Goal: Navigation & Orientation: Understand site structure

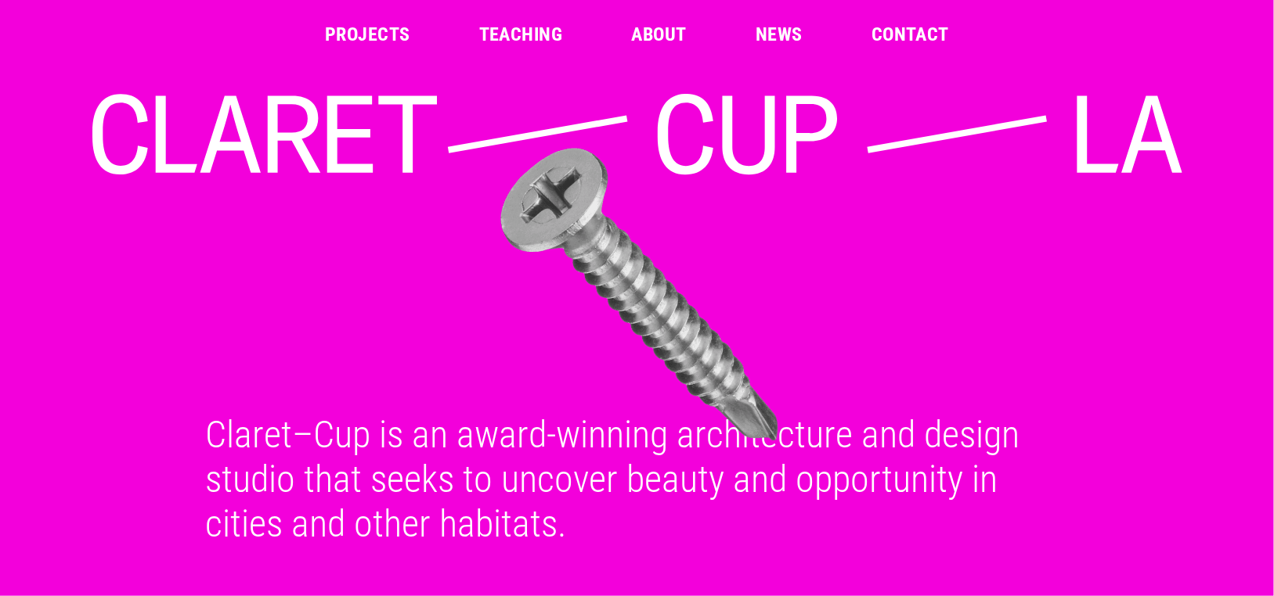
click at [363, 35] on link "Projects" at bounding box center [367, 34] width 85 height 19
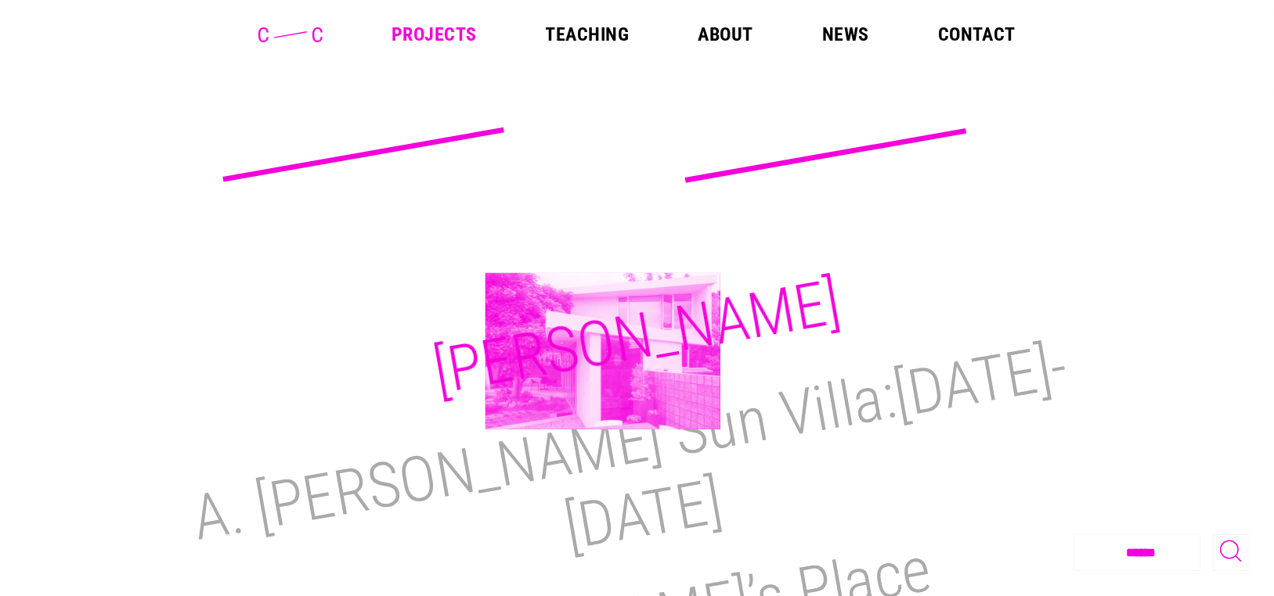
click at [603, 351] on h2 "[PERSON_NAME]" at bounding box center [636, 337] width 417 height 144
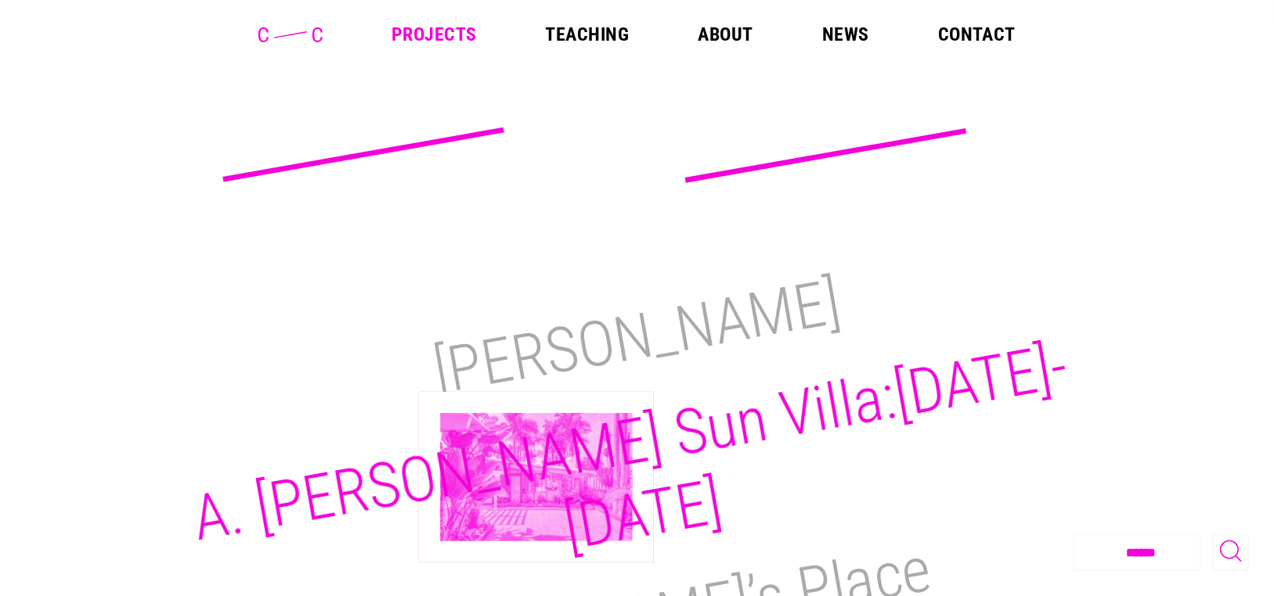
click at [536, 476] on h2 "A. [PERSON_NAME] Sun Villa:[DATE]-[DATE]" at bounding box center [630, 448] width 885 height 236
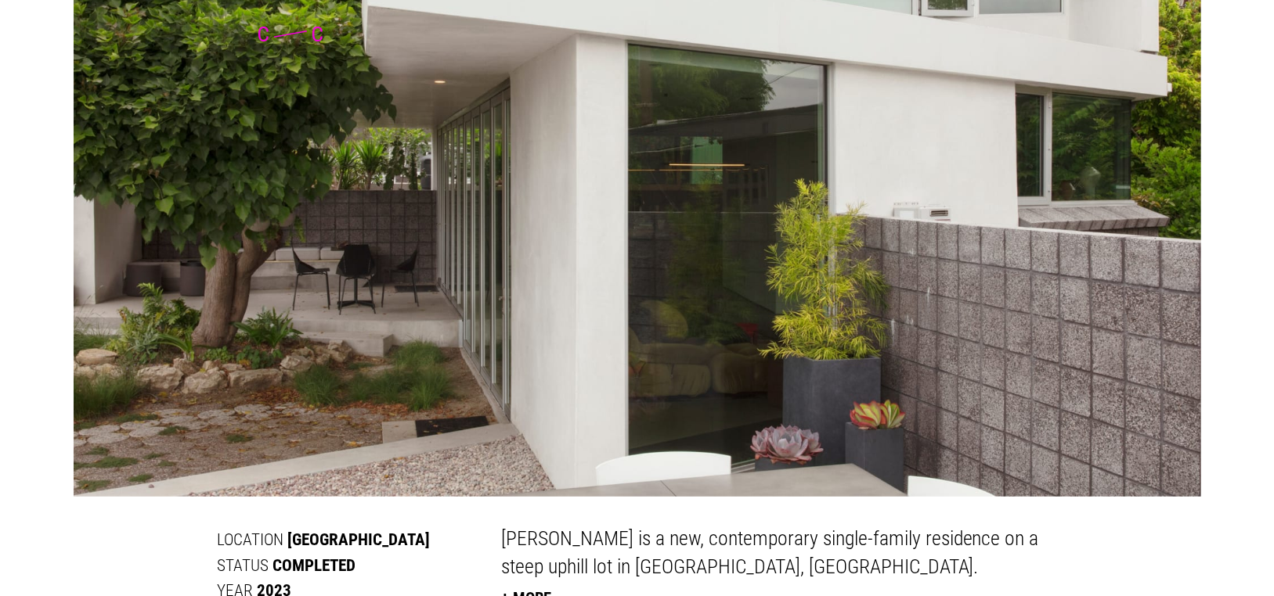
scroll to position [529, 0]
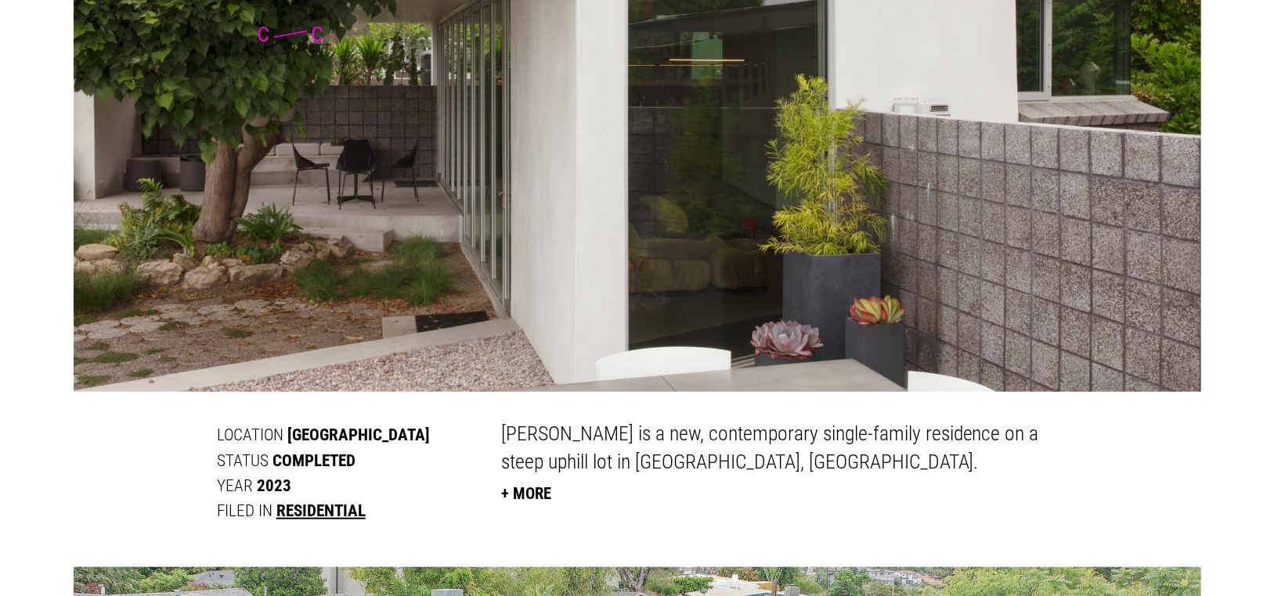
click at [546, 495] on button "+ More" at bounding box center [526, 494] width 50 height 34
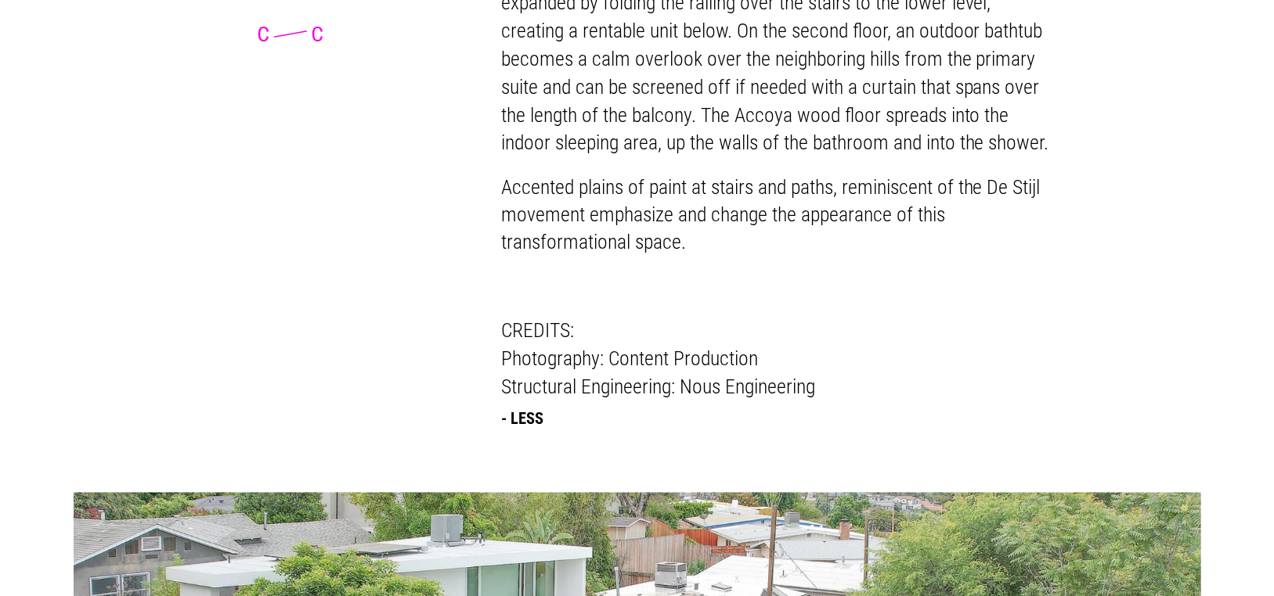
scroll to position [1625, 0]
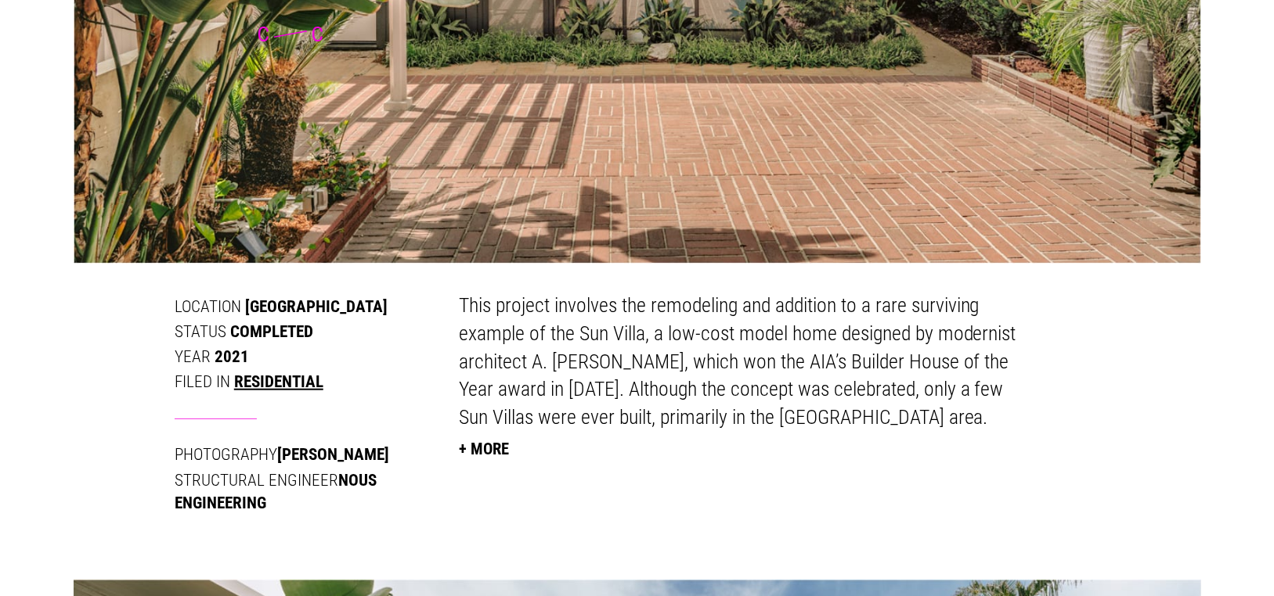
scroll to position [632, 0]
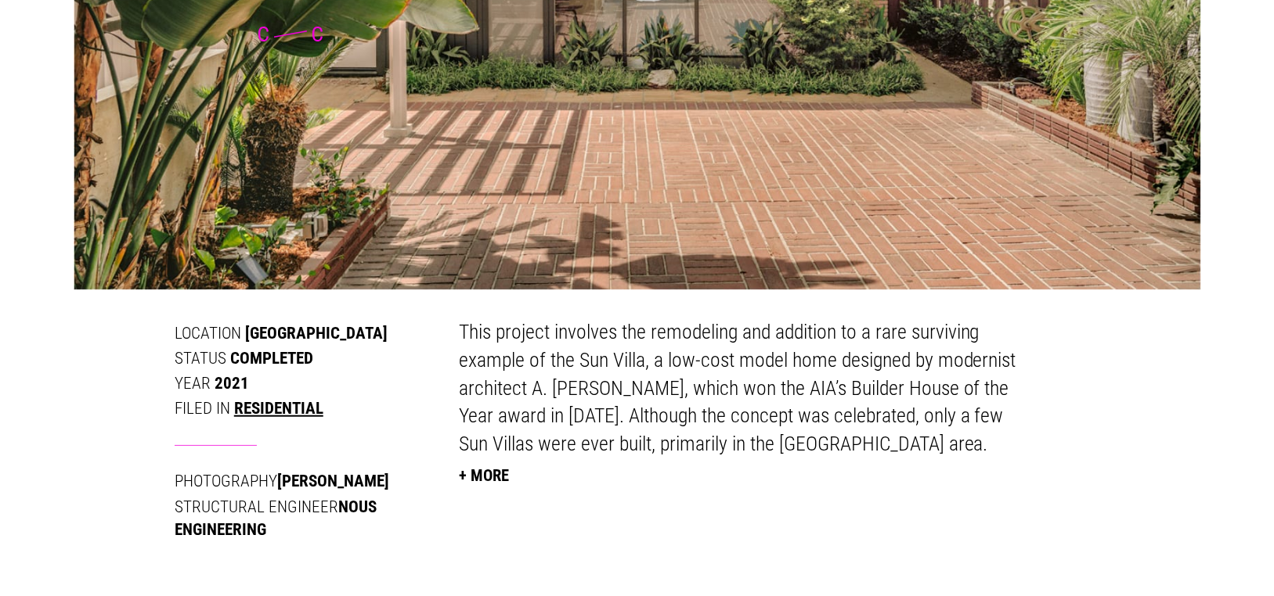
click at [470, 478] on button "+ More" at bounding box center [484, 476] width 50 height 34
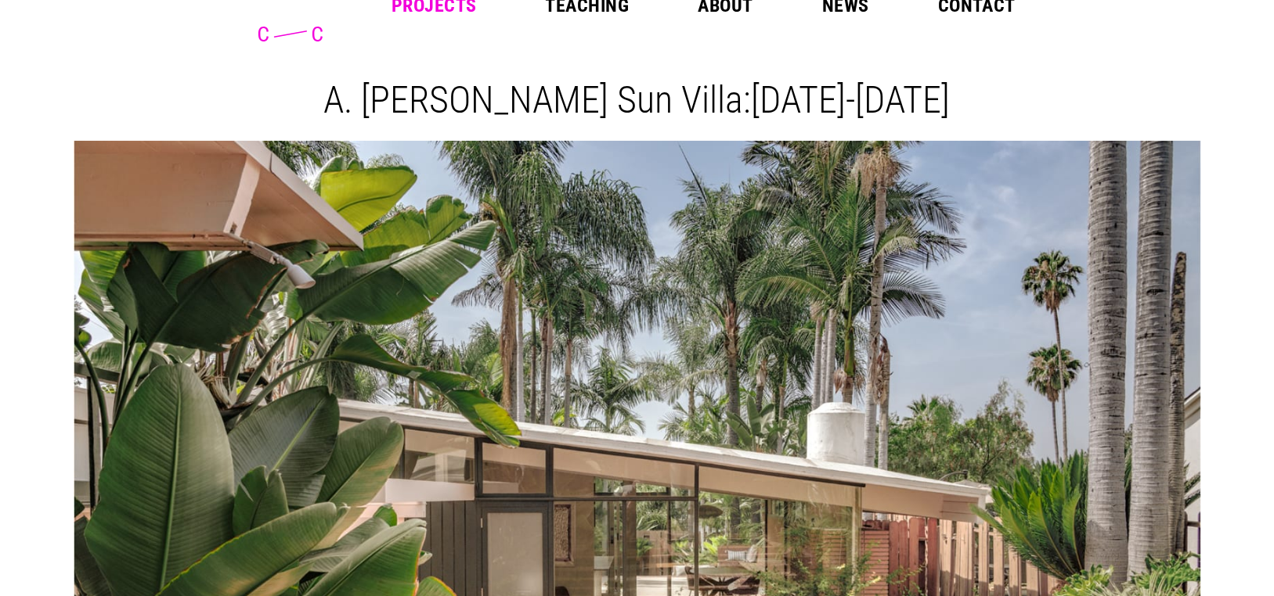
scroll to position [0, 0]
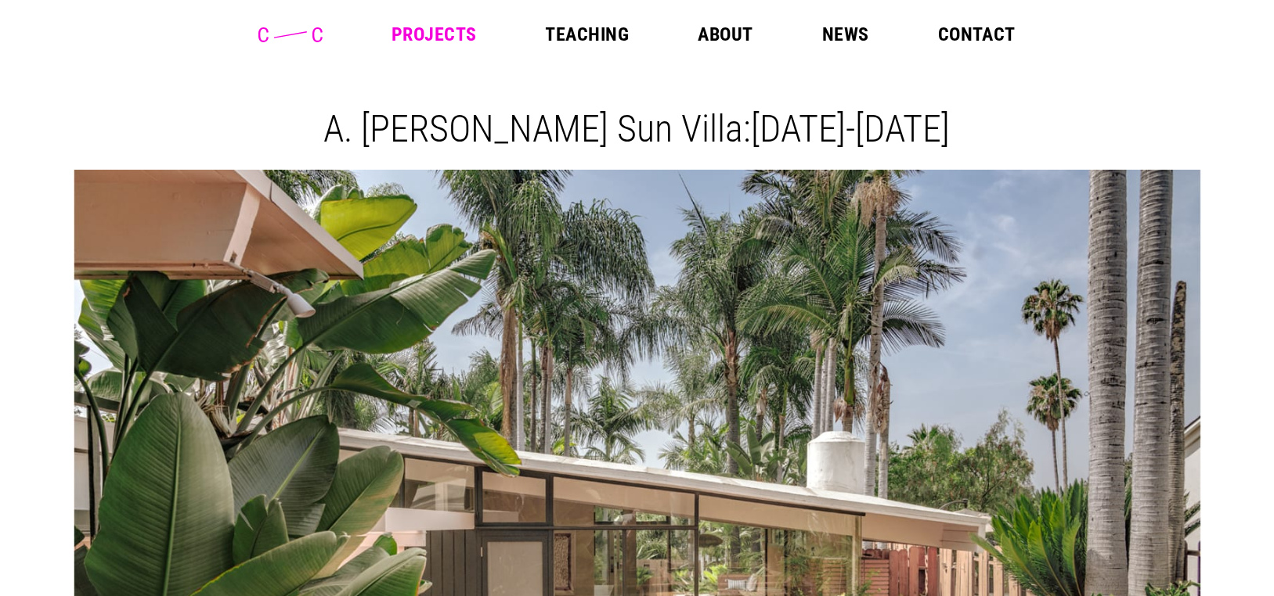
click at [418, 30] on link "Projects" at bounding box center [433, 34] width 85 height 19
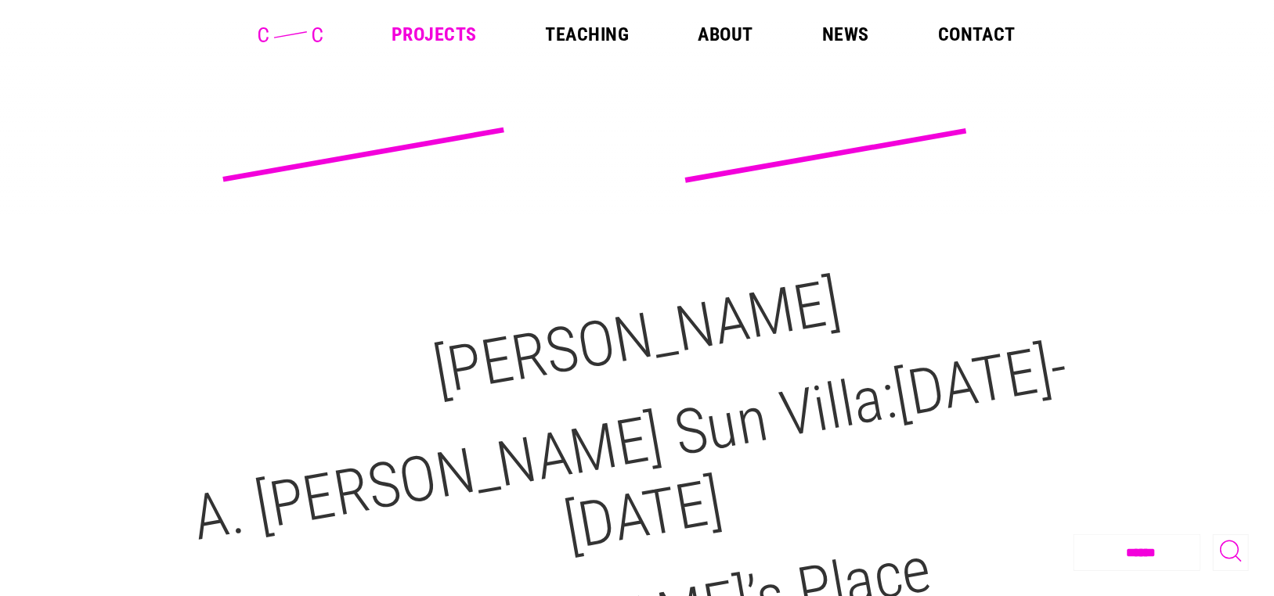
click at [598, 38] on link "Teaching" at bounding box center [588, 34] width 84 height 19
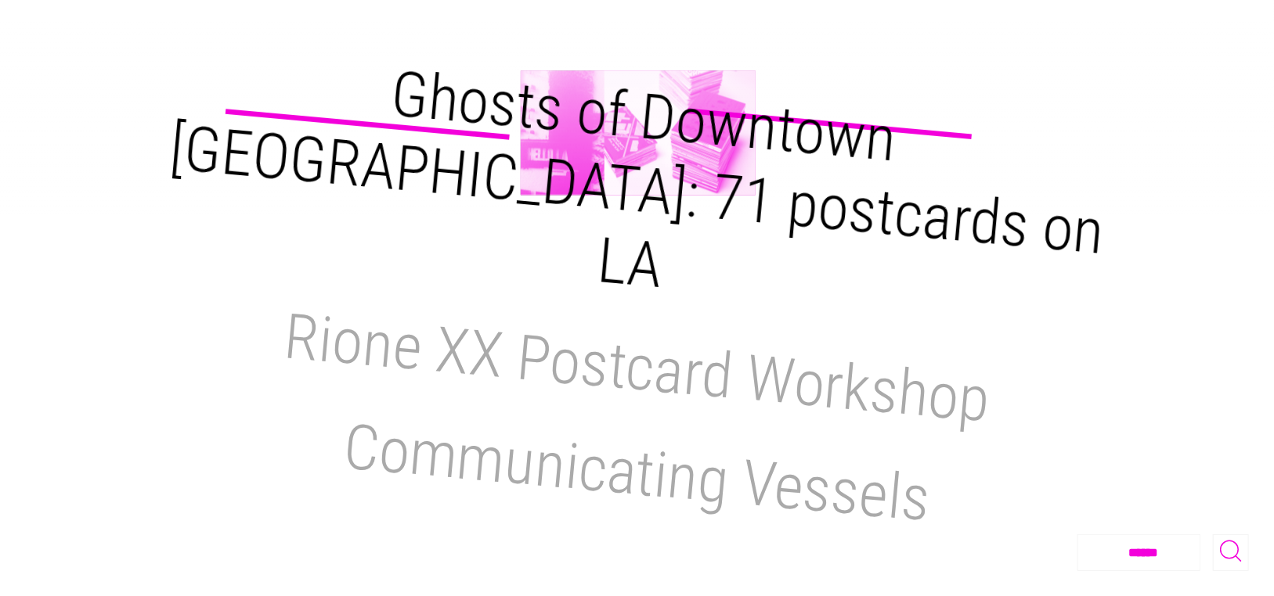
scroll to position [235, 0]
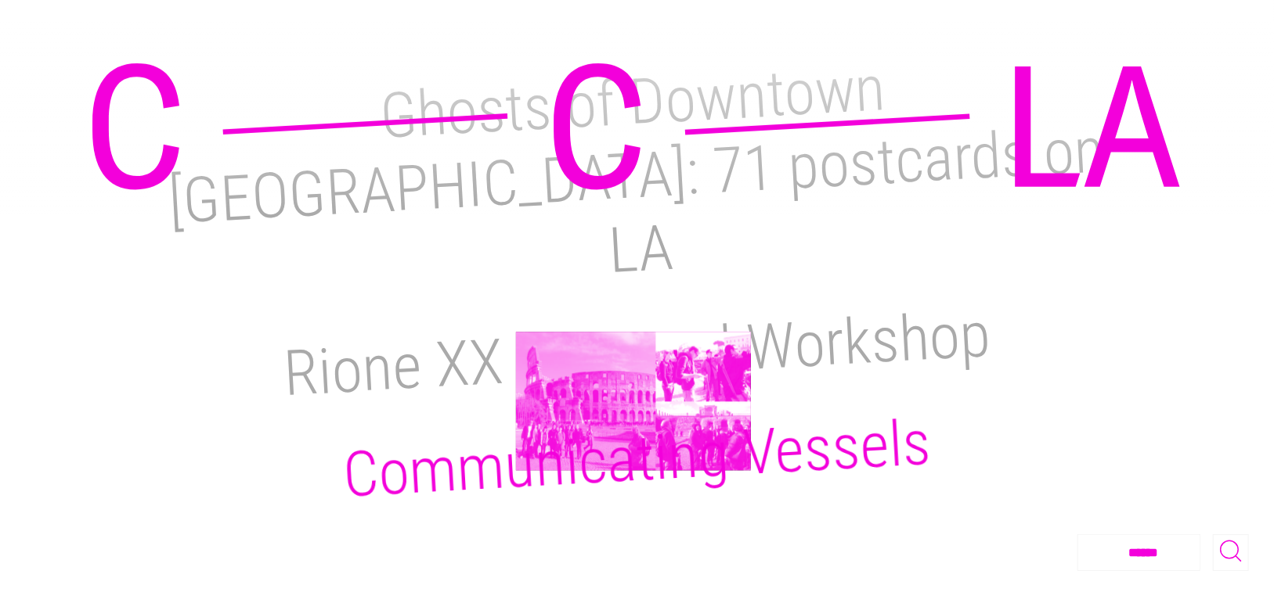
click at [633, 406] on h2 "Communicating Vessels" at bounding box center [636, 459] width 591 height 106
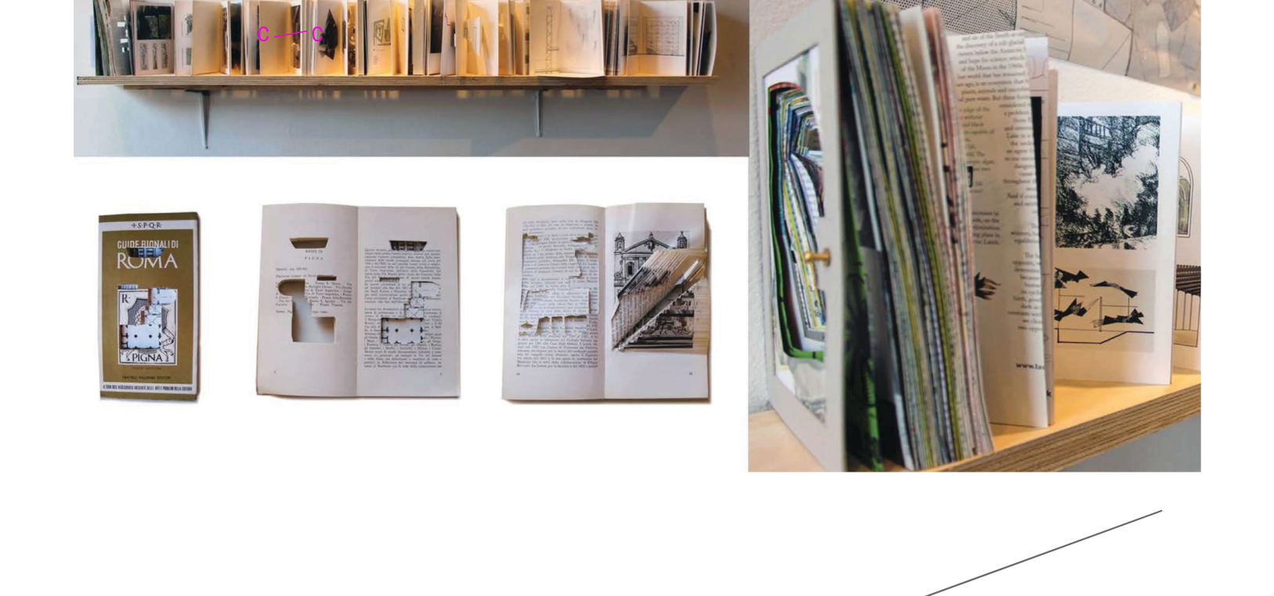
scroll to position [5090, 0]
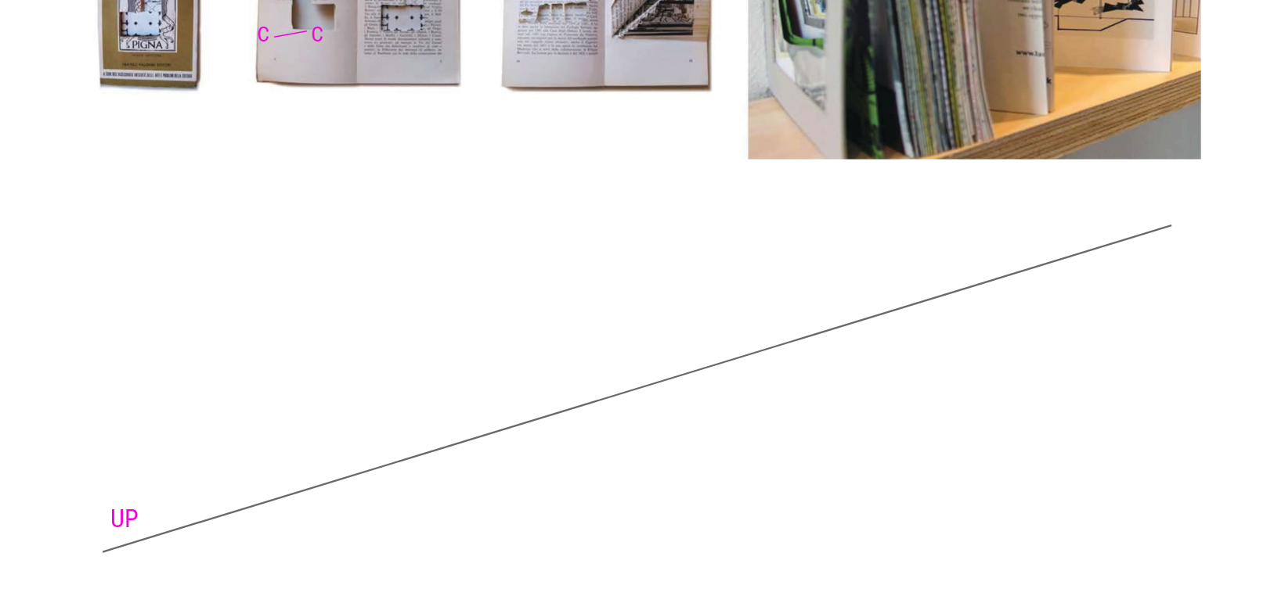
click at [122, 505] on link "UP" at bounding box center [125, 520] width 28 height 30
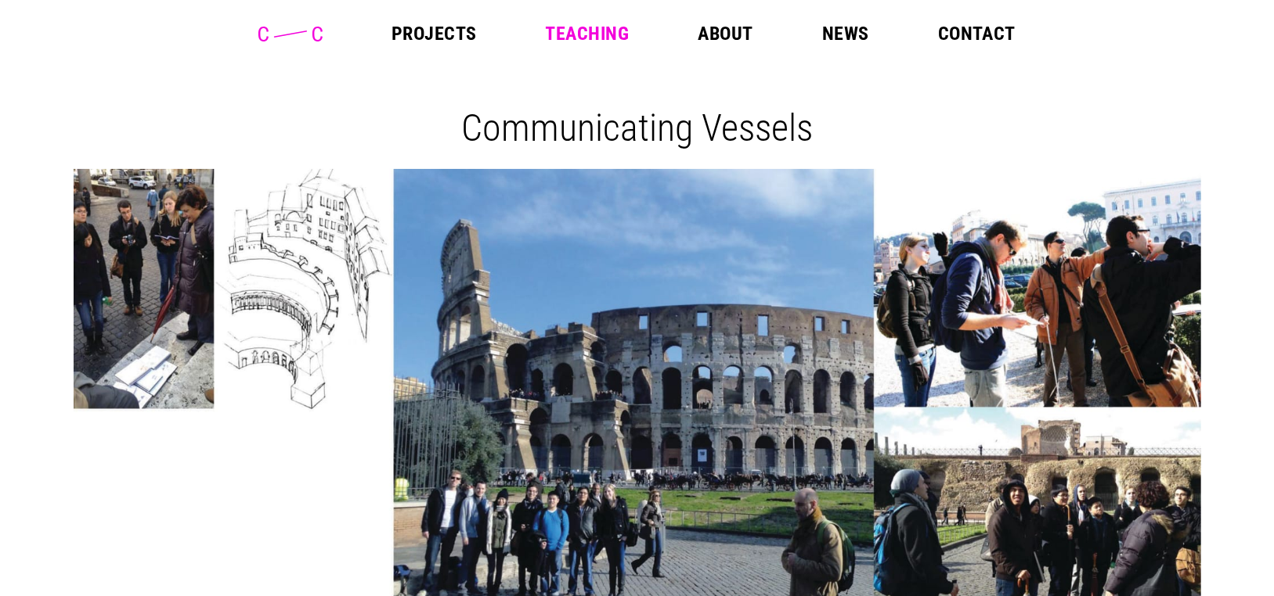
scroll to position [0, 0]
click at [719, 35] on link "About" at bounding box center [724, 34] width 55 height 19
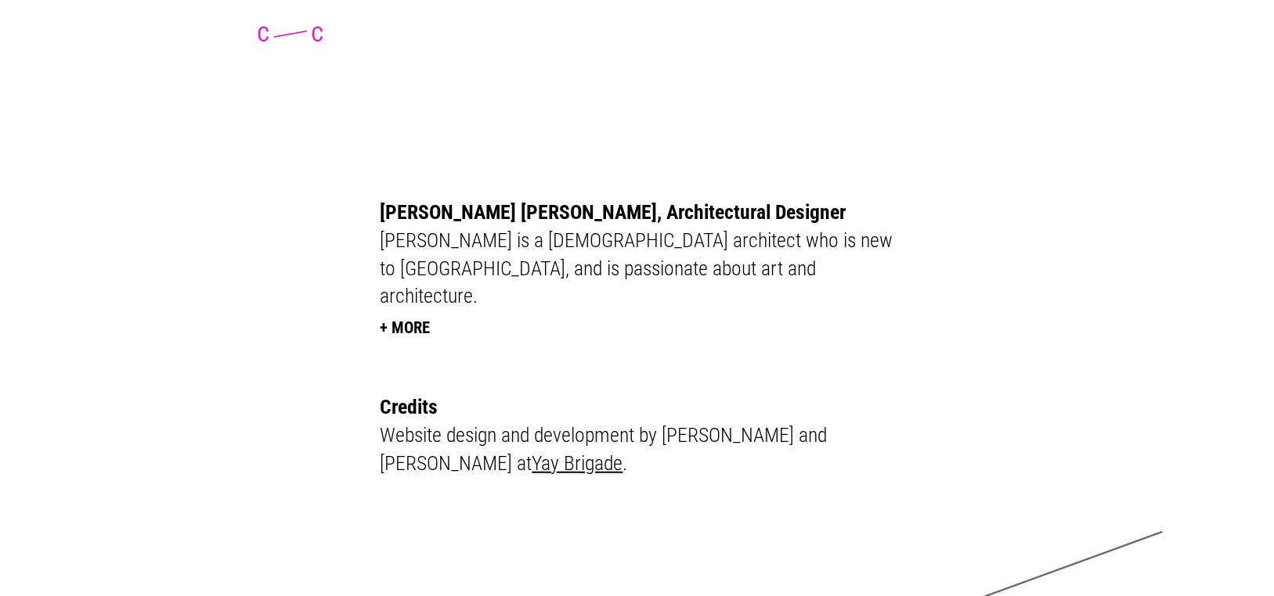
scroll to position [4070, 0]
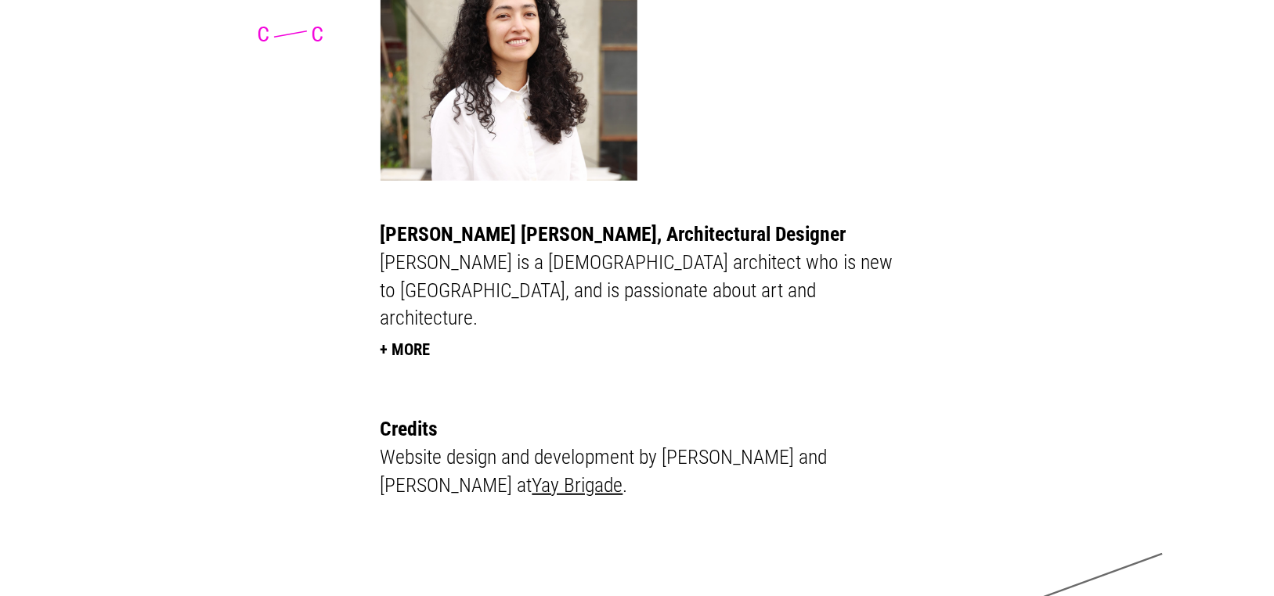
click at [532, 474] on link "Yay Brigade" at bounding box center [577, 485] width 91 height 23
